Goal: Find specific page/section: Find specific page/section

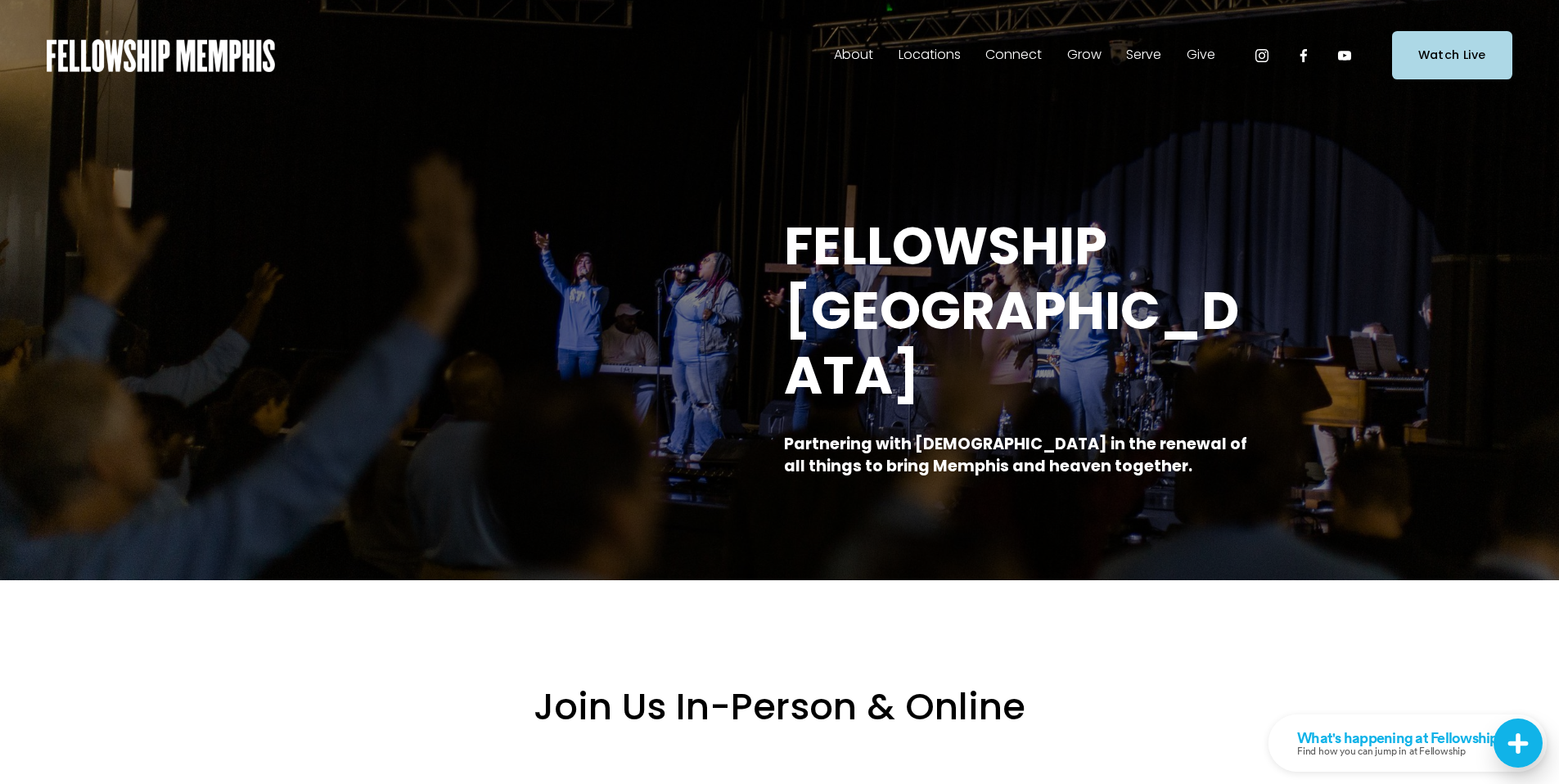
click at [0, 0] on span "Staff" at bounding box center [0, 0] width 0 height 0
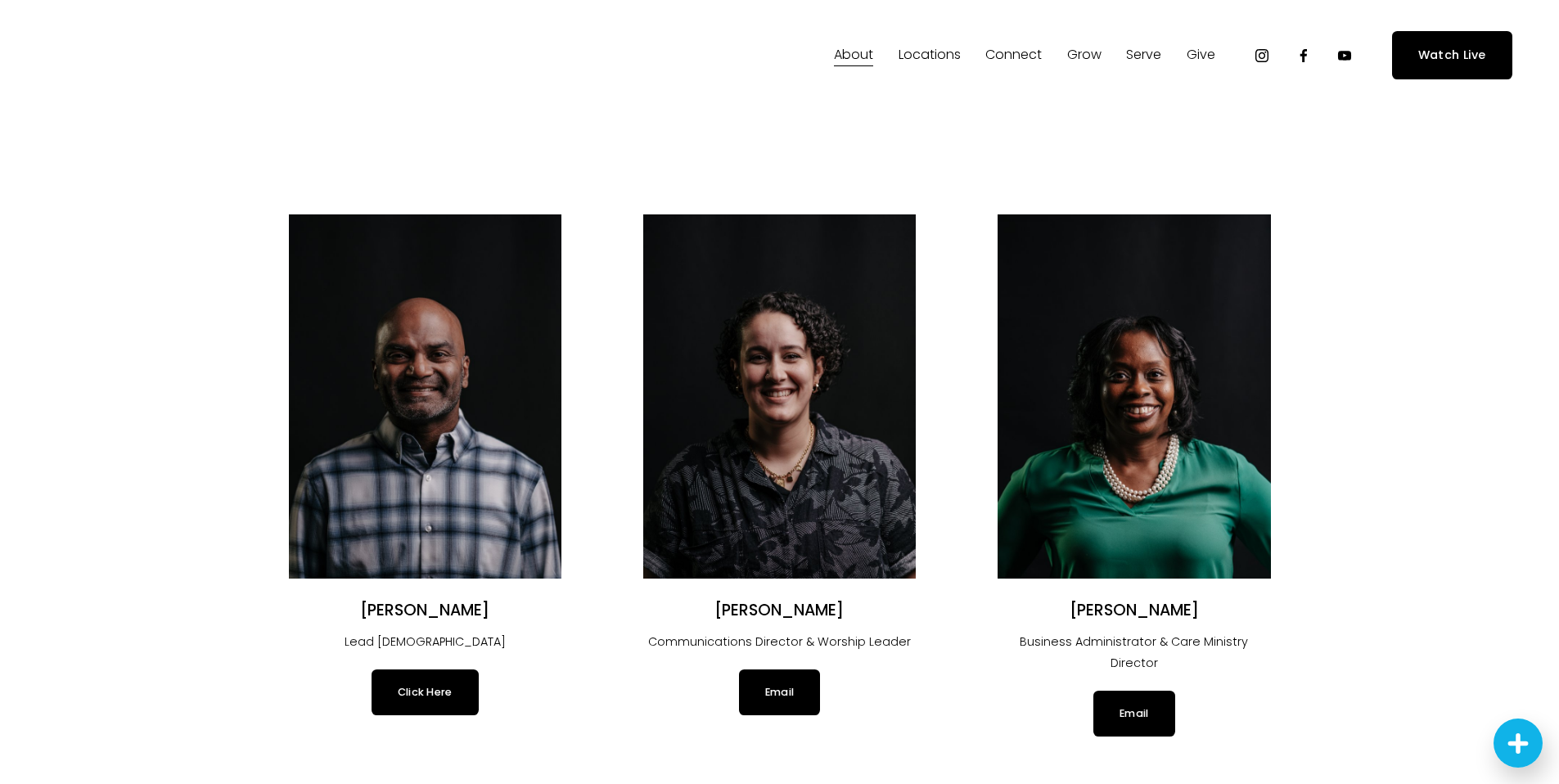
click at [428, 699] on link "Click Here" at bounding box center [425, 691] width 107 height 45
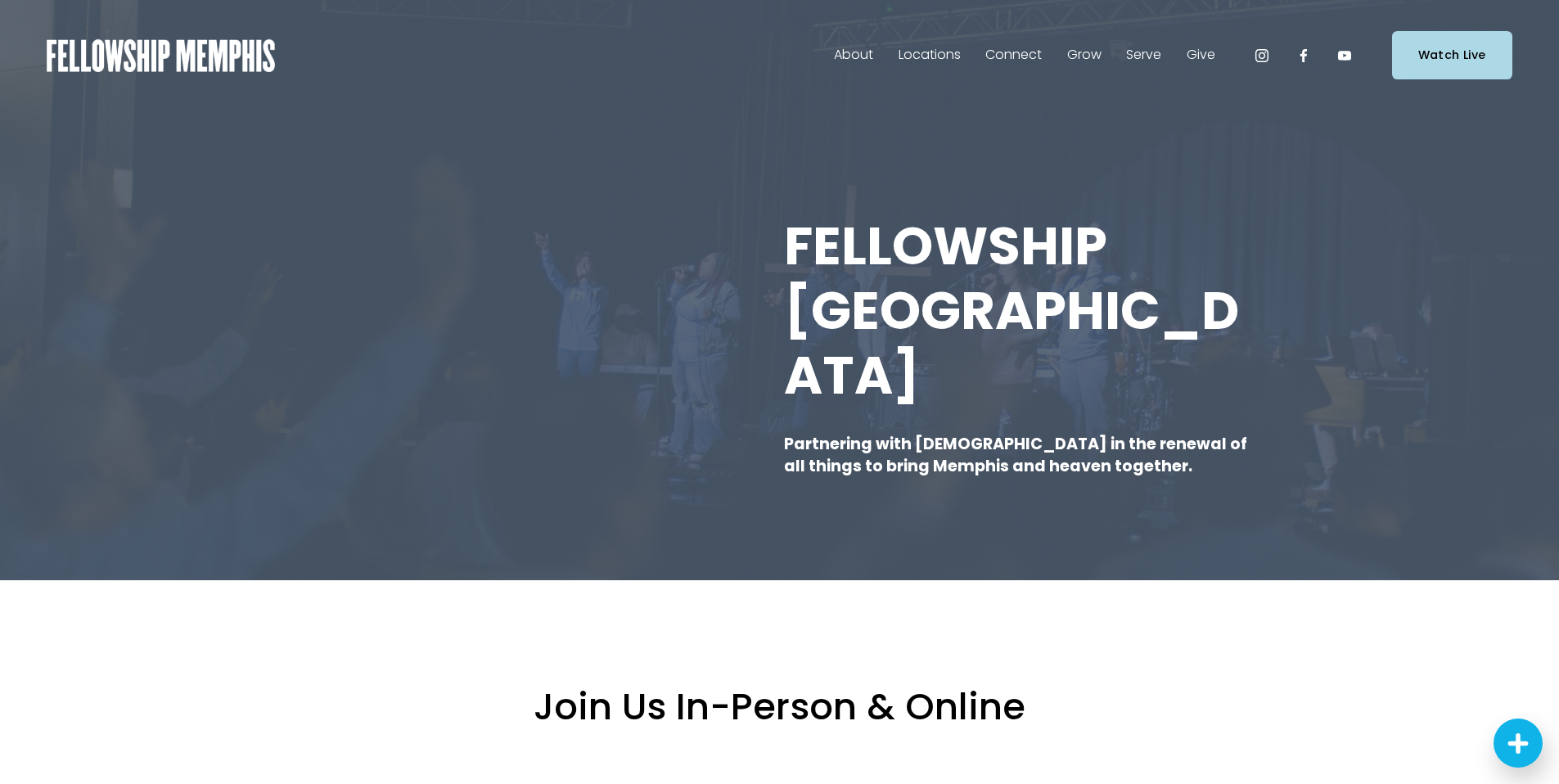
drag, startPoint x: 1558, startPoint y: 35, endPoint x: 1553, endPoint y: 153, distance: 118.1
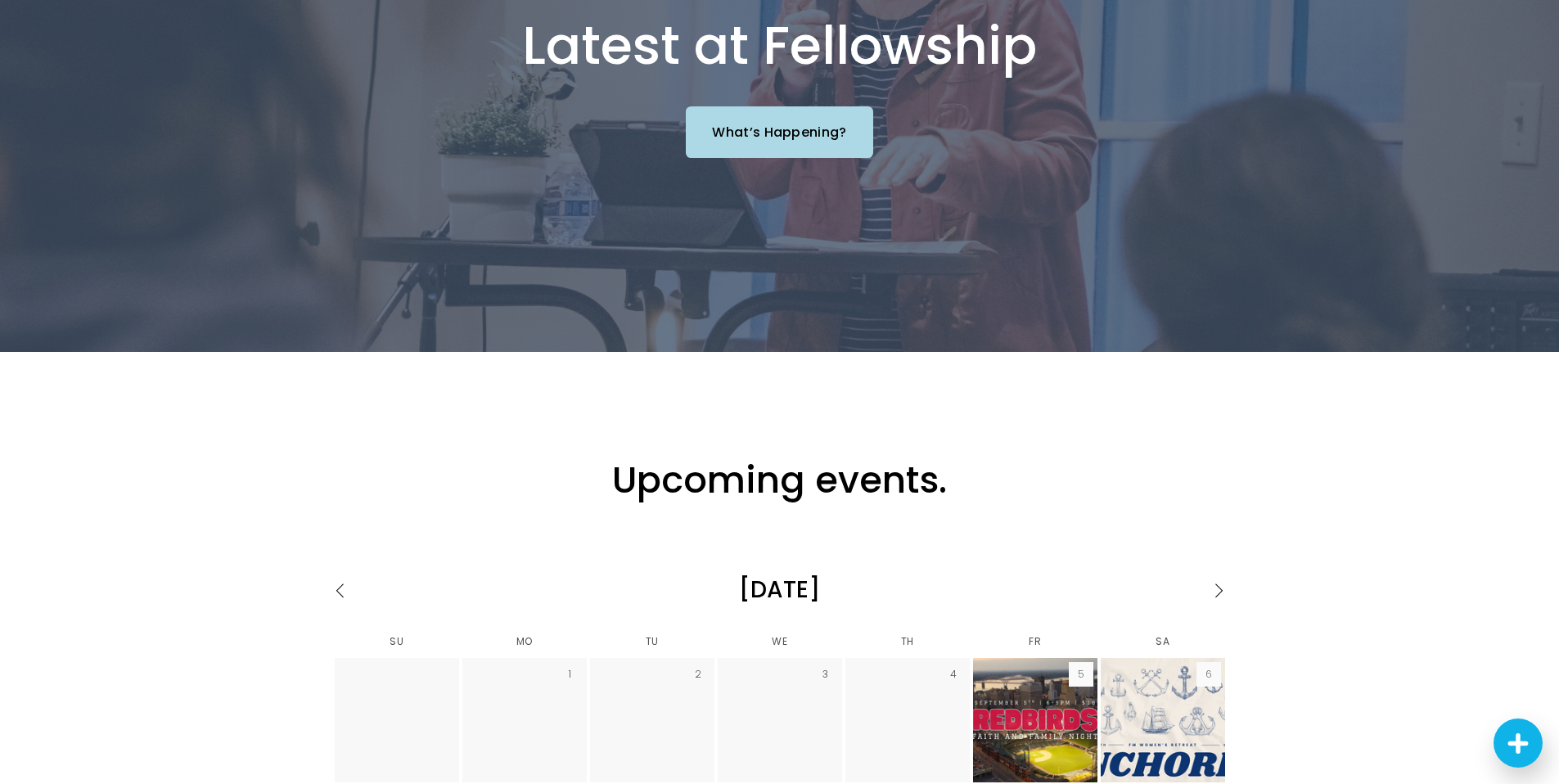
scroll to position [2039, 0]
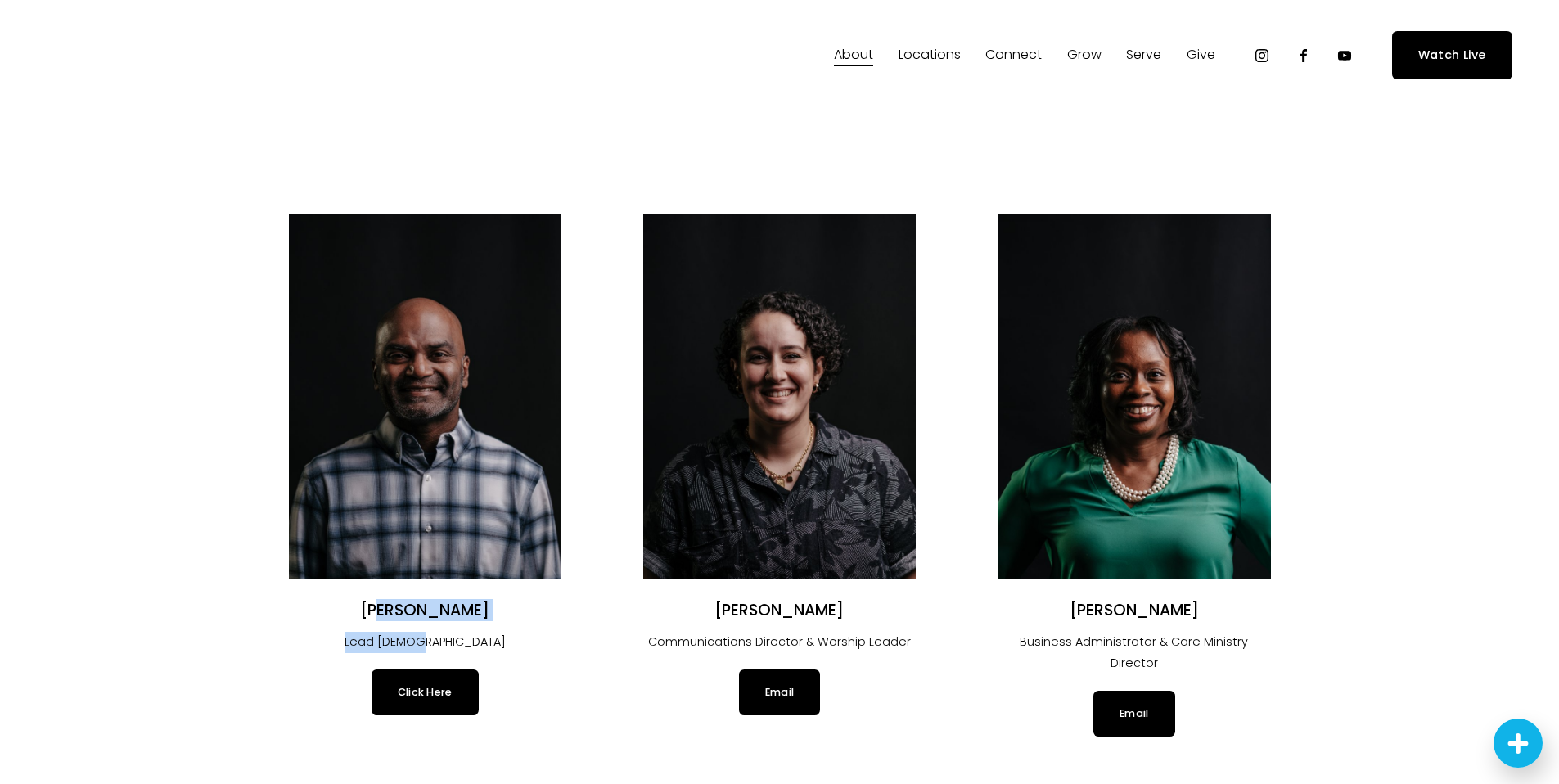
drag, startPoint x: 484, startPoint y: 633, endPoint x: 378, endPoint y: 613, distance: 107.9
click at [378, 613] on div "[PERSON_NAME] Lead [DEMOGRAPHIC_DATA]" at bounding box center [425, 627] width 272 height 52
click at [358, 612] on h2 "[PERSON_NAME]" at bounding box center [425, 610] width 272 height 20
drag, startPoint x: 358, startPoint y: 612, endPoint x: 502, endPoint y: 602, distance: 144.3
click at [502, 602] on h2 "[PERSON_NAME]" at bounding box center [425, 610] width 272 height 20
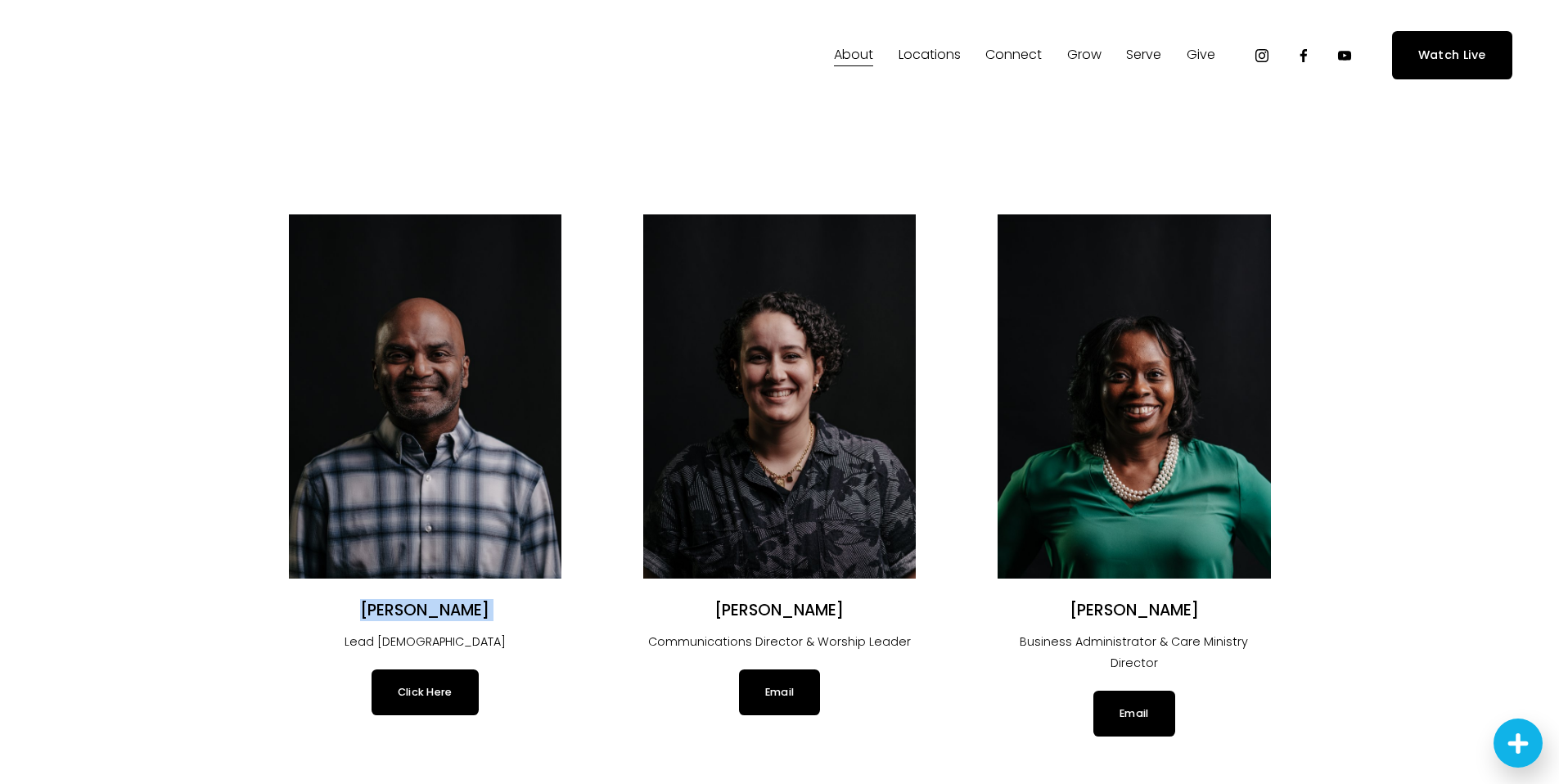
copy div "[PERSON_NAME]"
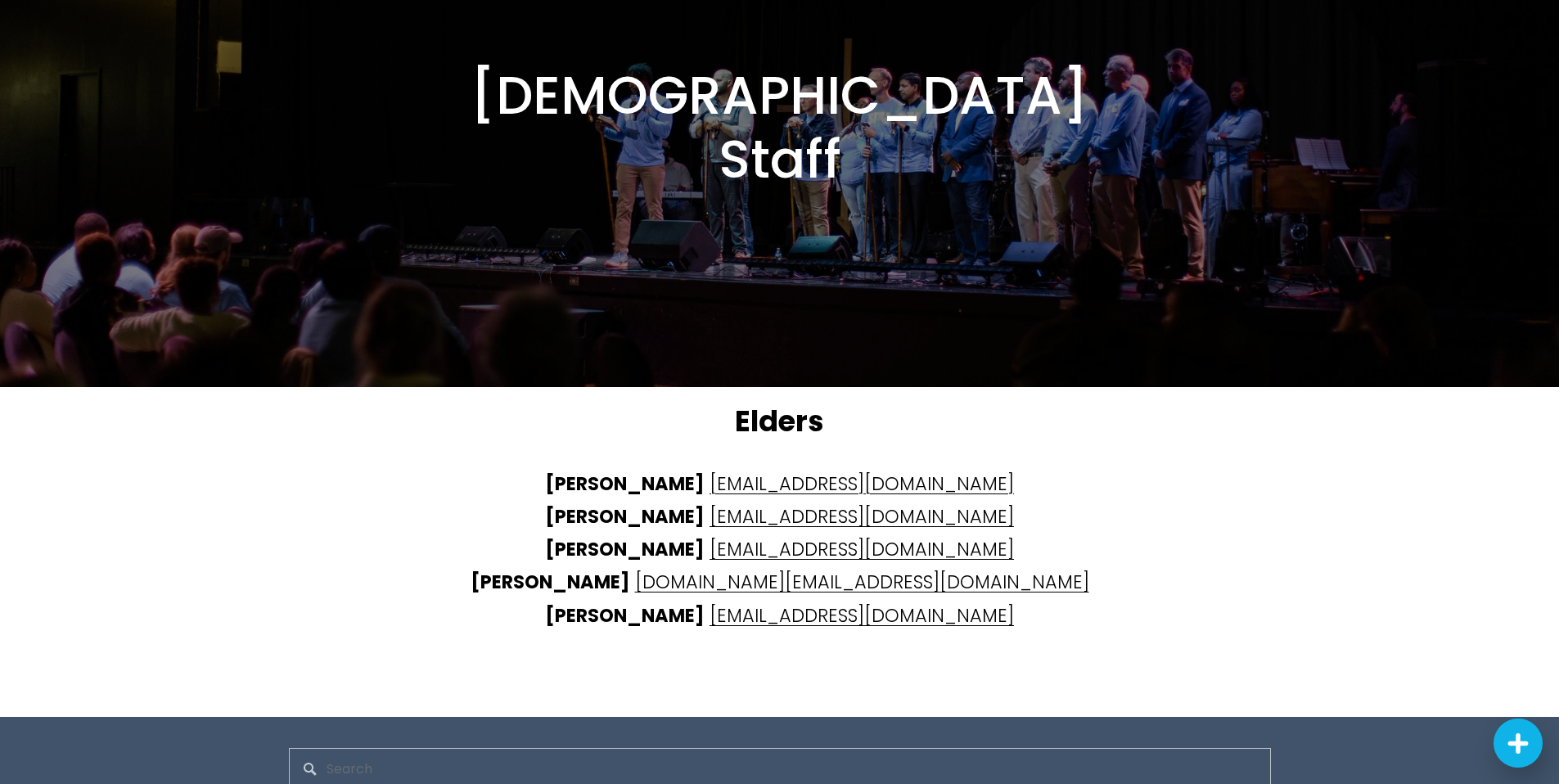
scroll to position [4013, 0]
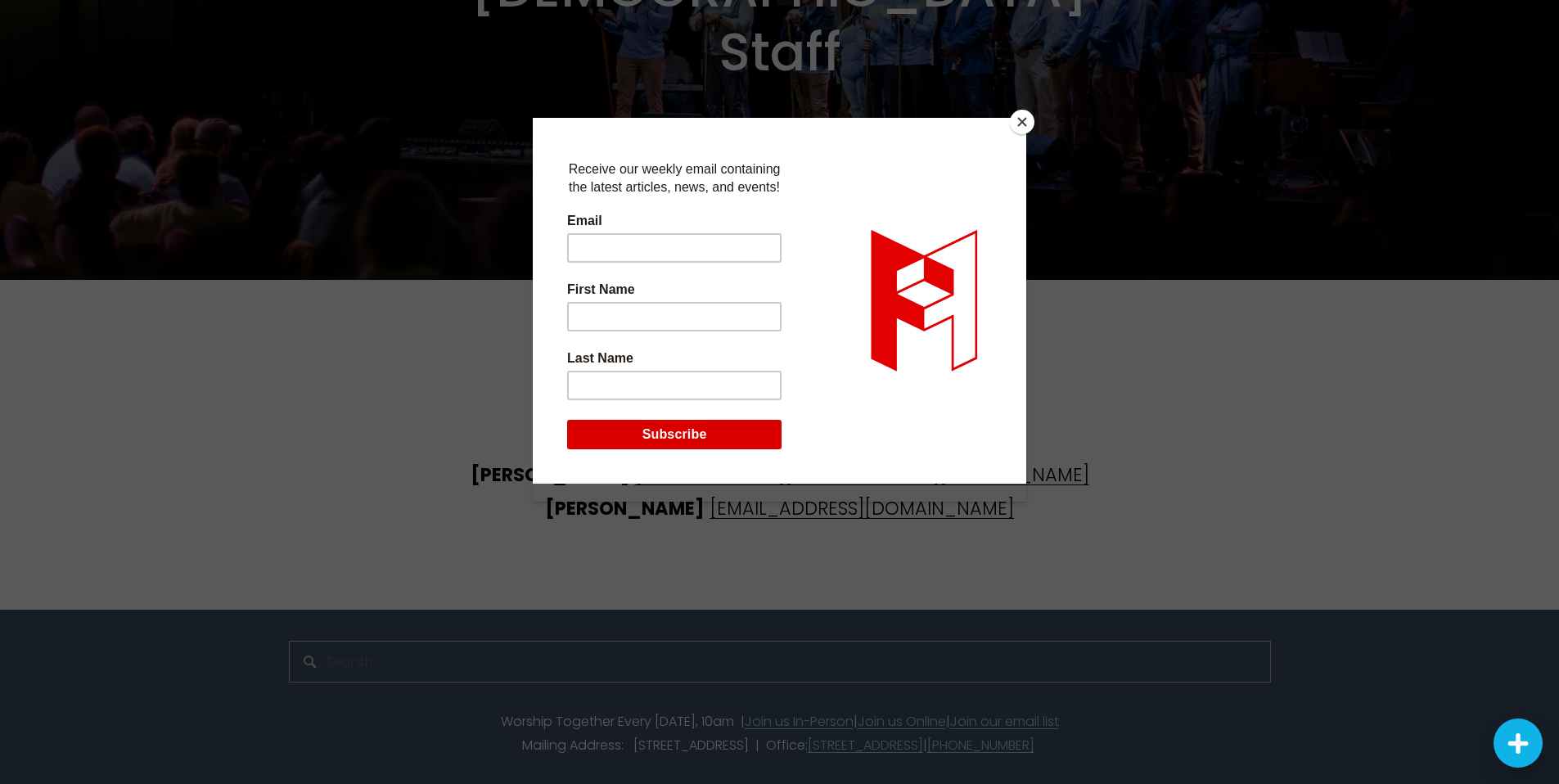
click at [827, 699] on div at bounding box center [779, 426] width 494 height 617
click at [822, 700] on div at bounding box center [779, 426] width 494 height 617
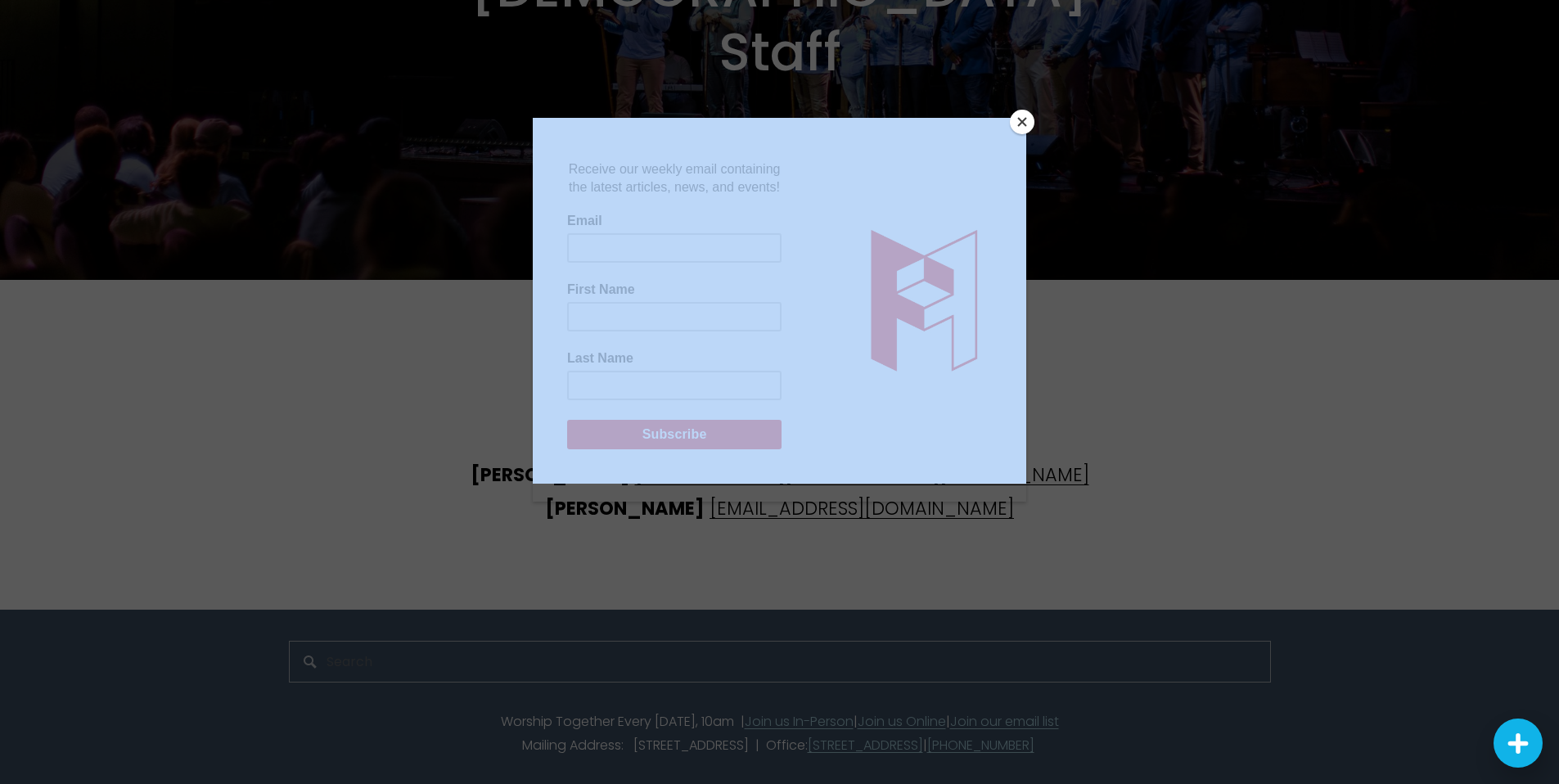
click at [822, 700] on div at bounding box center [779, 426] width 494 height 617
click at [1025, 126] on button "Close" at bounding box center [1021, 122] width 24 height 24
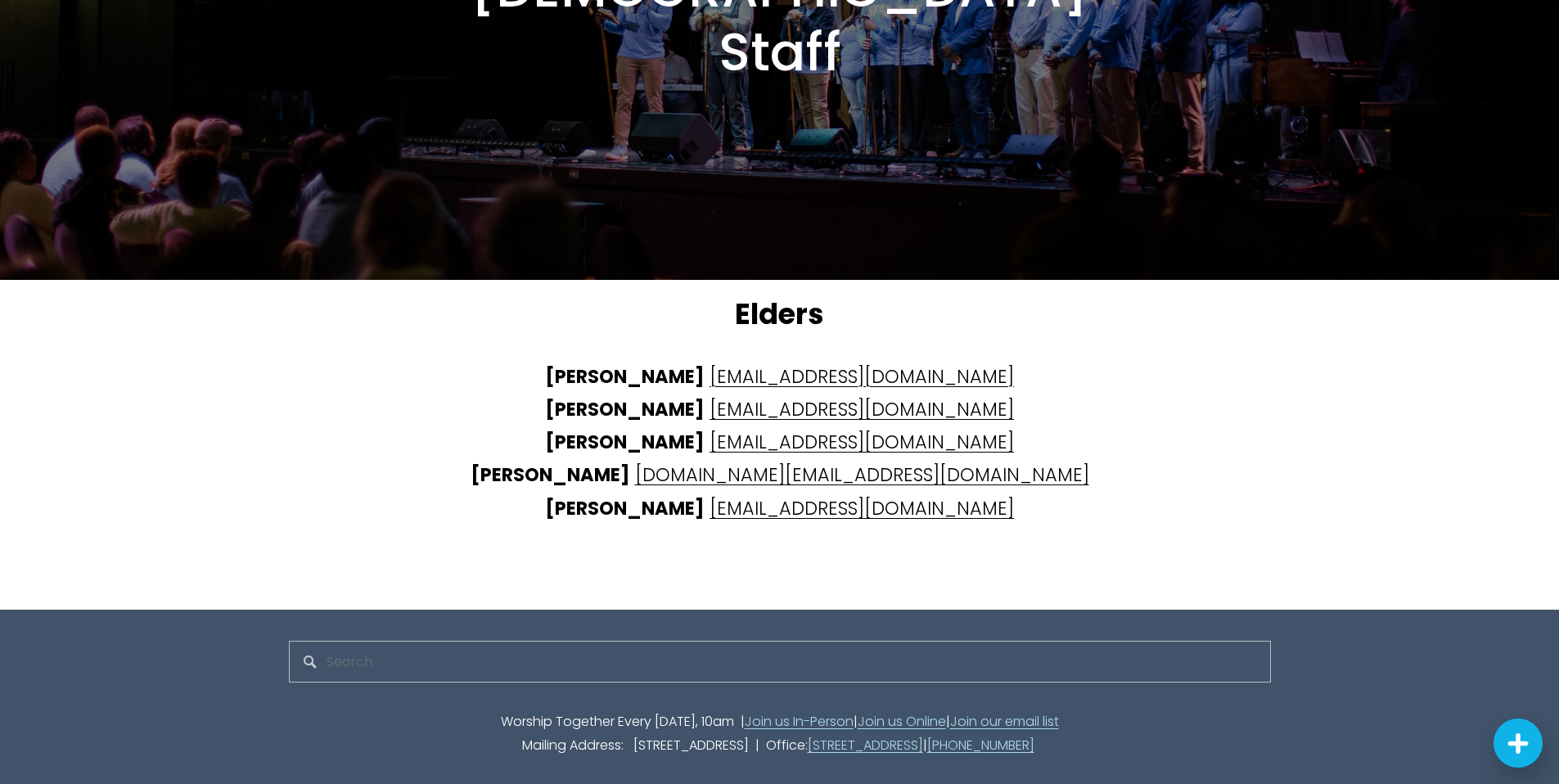
click at [779, 710] on link "Join us In-Person" at bounding box center [799, 721] width 109 height 24
